Goal: Find specific page/section: Find specific page/section

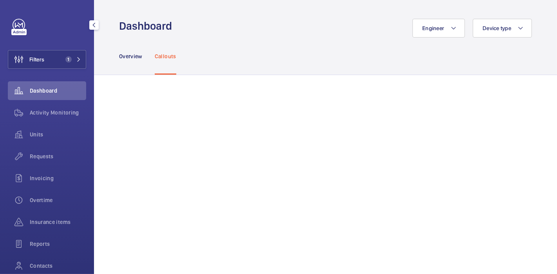
click at [52, 55] on button "Filters 1" at bounding box center [47, 59] width 78 height 19
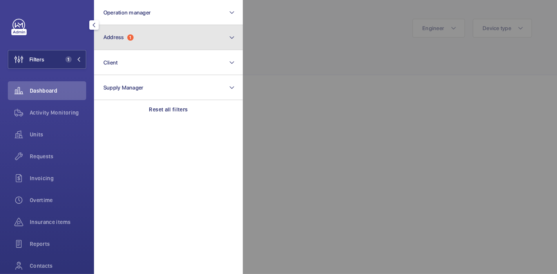
click at [136, 31] on button "Address 1" at bounding box center [168, 37] width 149 height 25
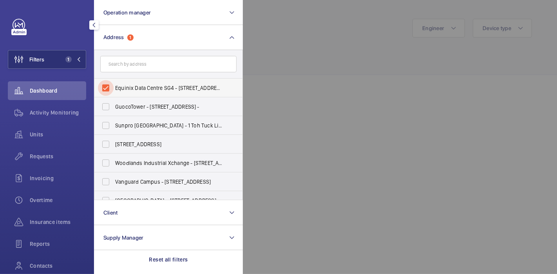
click at [106, 87] on input "Equinix Data Centre SG4 - [STREET_ADDRESS][PERSON_NAME]" at bounding box center [106, 88] width 16 height 16
checkbox input "false"
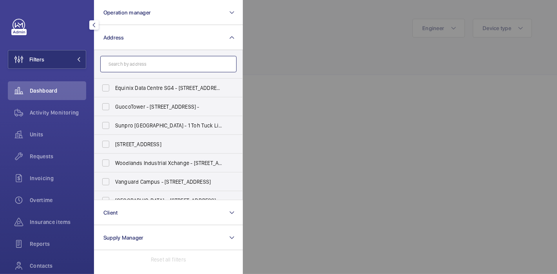
click at [137, 64] on input "text" at bounding box center [168, 64] width 136 height 16
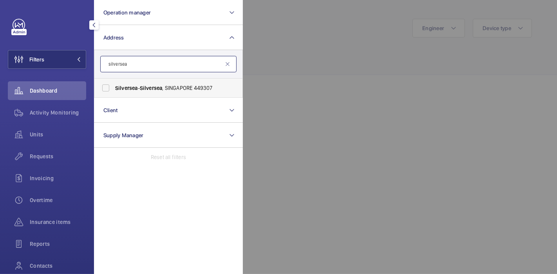
type input "silversea"
click at [125, 92] on label "Silversea - Silversea , [GEOGRAPHIC_DATA] 449307" at bounding box center [162, 88] width 136 height 19
click at [114, 92] on input "Silversea - Silversea , [GEOGRAPHIC_DATA] 449307" at bounding box center [106, 88] width 16 height 16
checkbox input "true"
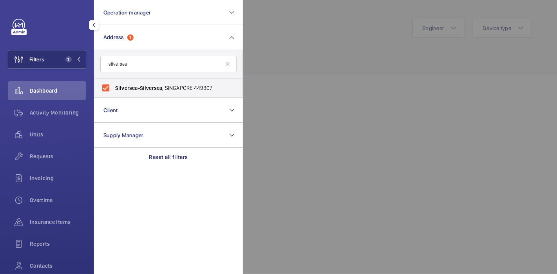
click at [296, 49] on div at bounding box center [521, 137] width 557 height 274
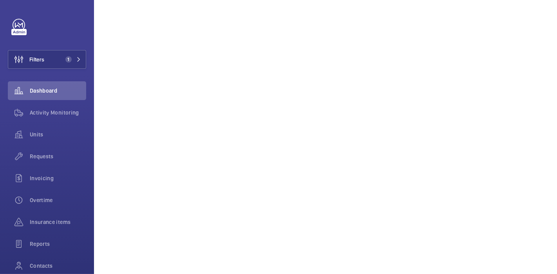
scroll to position [439, 0]
